Goal: Find contact information: Find contact information

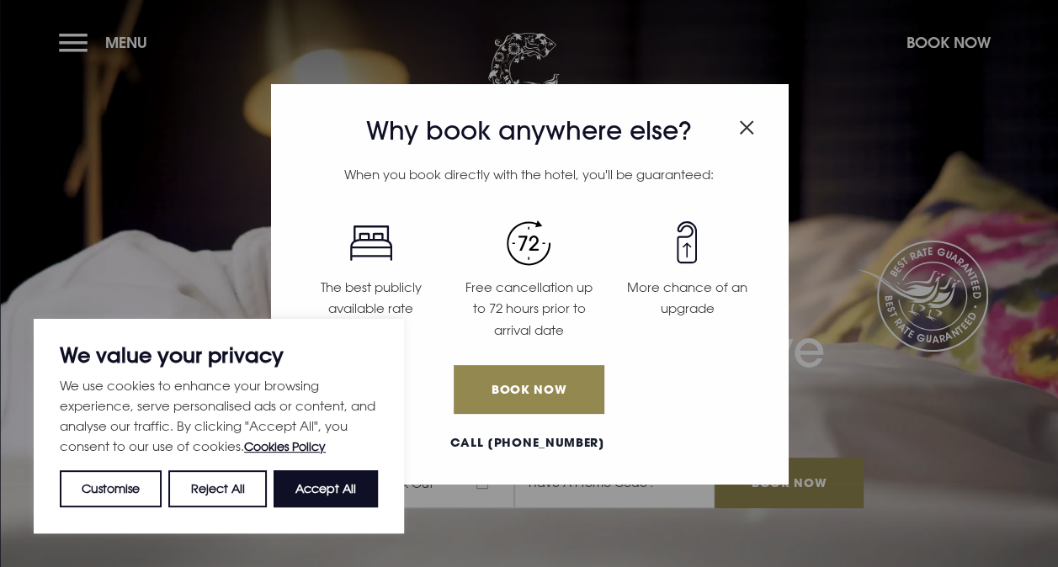
click at [747, 125] on img "Close modal" at bounding box center [746, 127] width 15 height 14
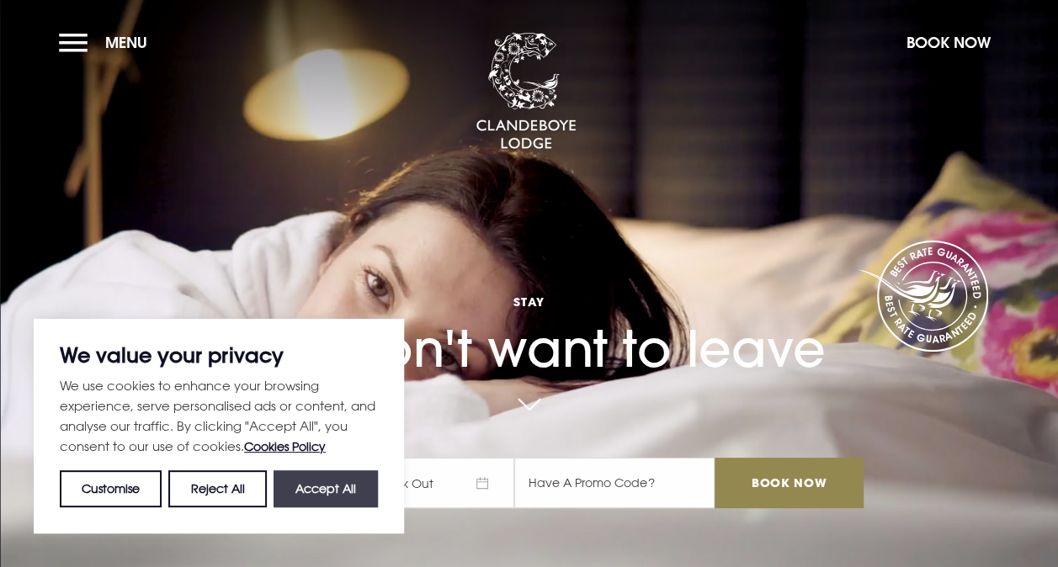
click at [351, 475] on button "Accept All" at bounding box center [325, 488] width 104 height 37
checkbox input "true"
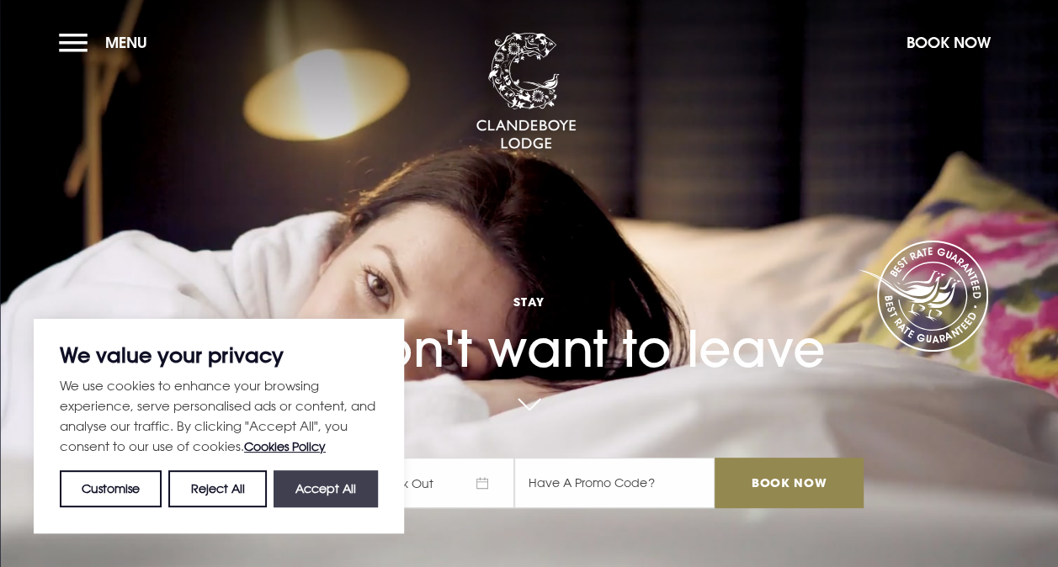
checkbox input "true"
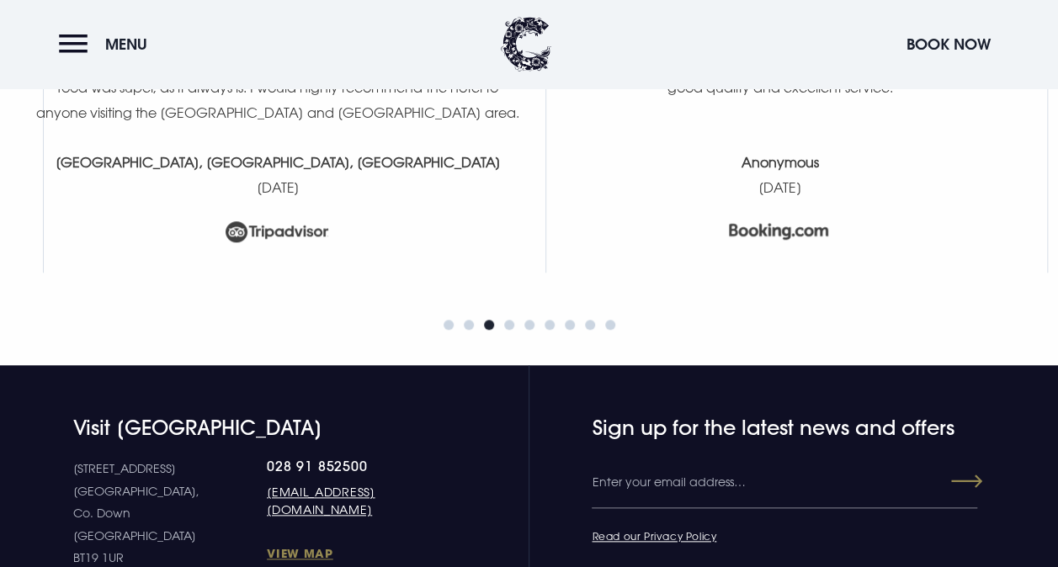
scroll to position [7057, 0]
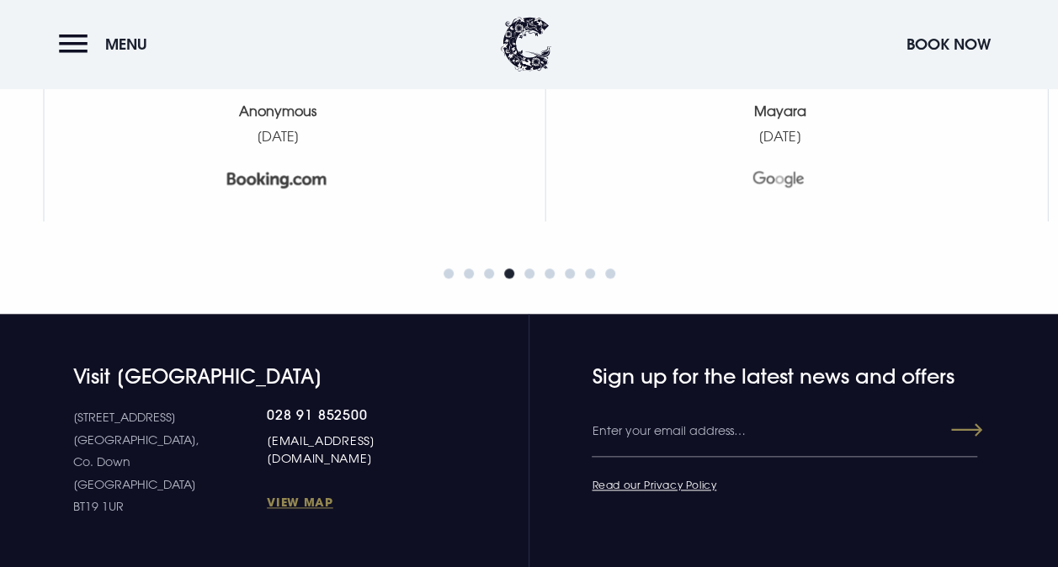
drag, startPoint x: 447, startPoint y: 461, endPoint x: 210, endPoint y: 462, distance: 237.3
click at [210, 462] on div "Visit [GEOGRAPHIC_DATA] [STREET_ADDRESS] Down [GEOGRAPHIC_DATA] BT19 1UR 028 91…" at bounding box center [528, 441] width 1037 height 154
copy link "[EMAIL_ADDRESS][DOMAIN_NAME]"
